Goal: Submit feedback/report problem

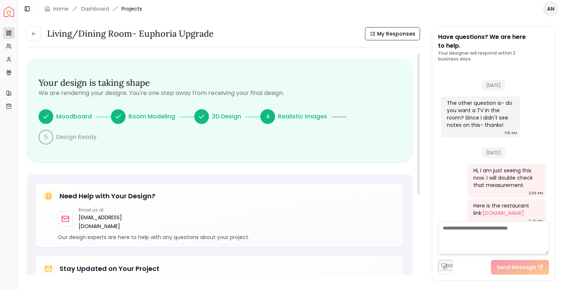
scroll to position [874, 0]
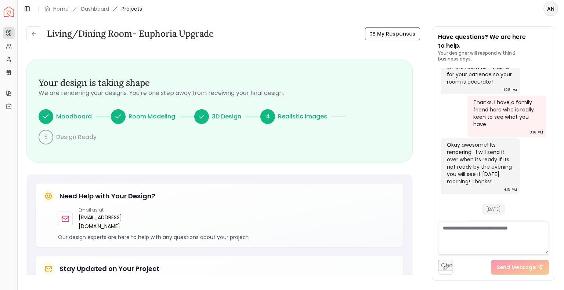
click at [473, 236] on textarea at bounding box center [493, 237] width 111 height 33
type textarea "**********"
